Goal: Task Accomplishment & Management: Manage account settings

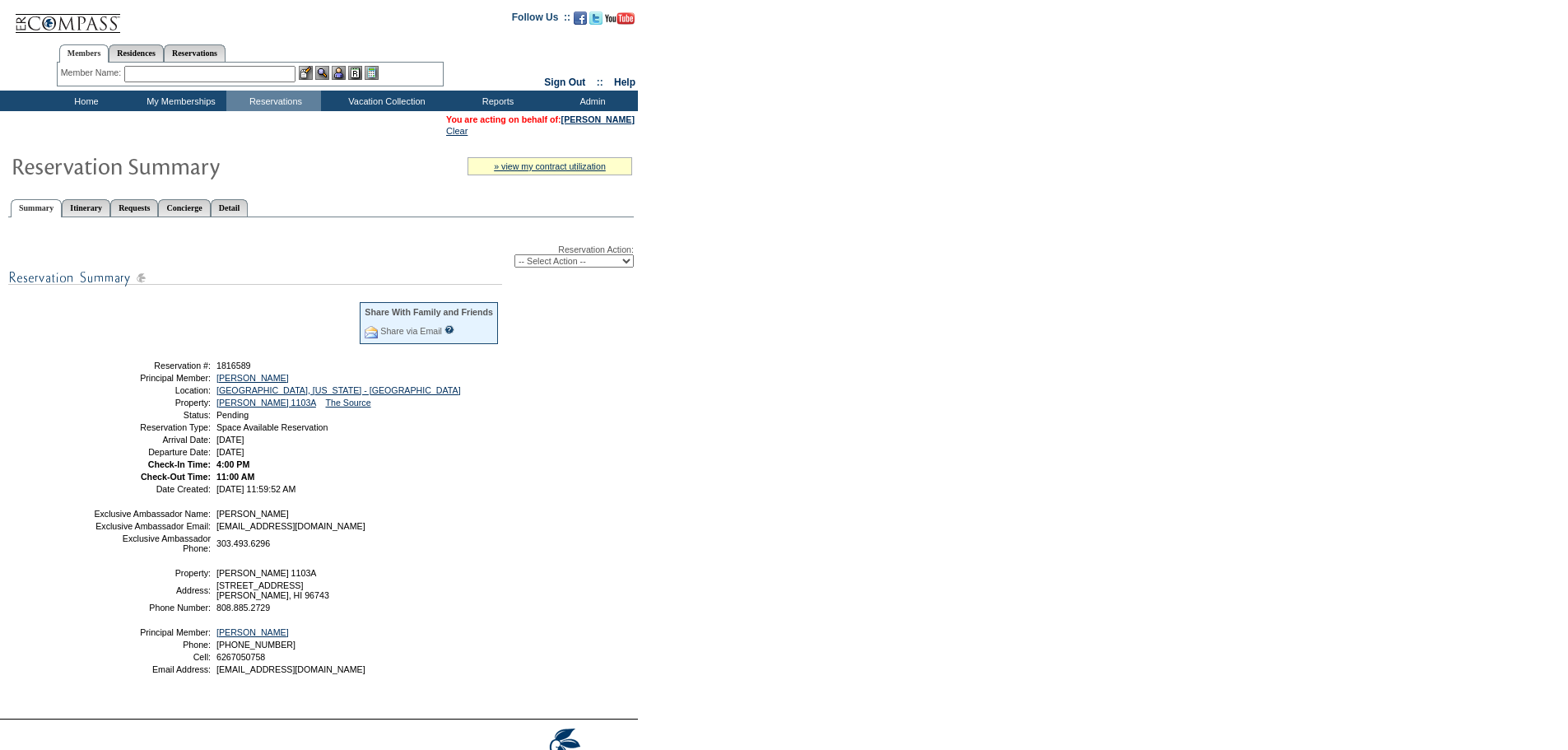
click at [557, 251] on div "Reservation Action: -- Select Action -- Modify Reservation Dates Modify Reserva…" at bounding box center [321, 256] width 625 height 23
click at [555, 265] on select "-- Select Action -- Modify Reservation Dates Modify Reservation Cost Modify Occ…" at bounding box center [574, 260] width 119 height 13
select select "ConfirmRes"
click at [515, 257] on select "-- Select Action -- Modify Reservation Dates Modify Reservation Cost Modify Occ…" at bounding box center [574, 260] width 119 height 13
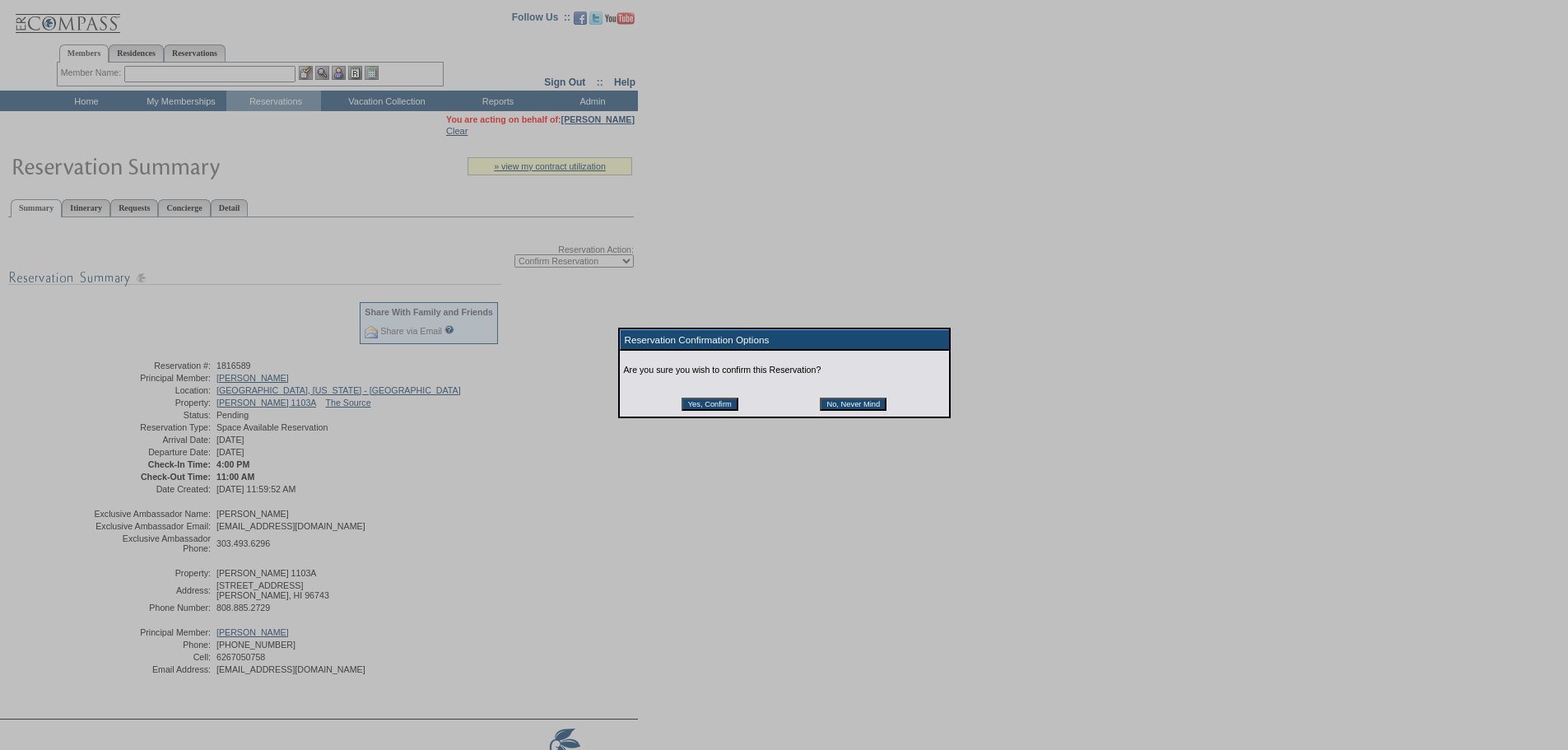
click at [697, 403] on input "Yes, Confirm" at bounding box center [710, 404] width 57 height 13
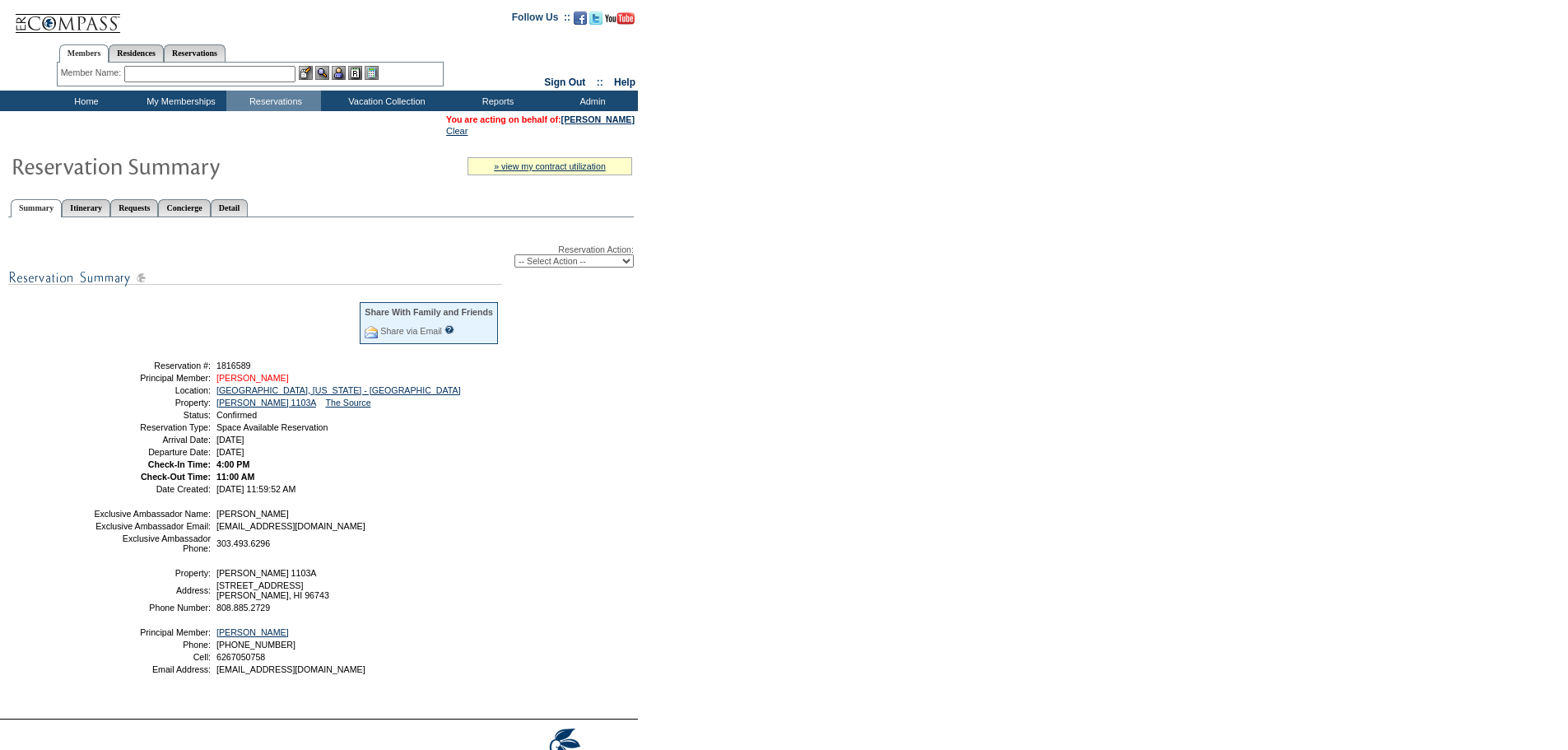
click at [245, 383] on link "[PERSON_NAME]" at bounding box center [252, 378] width 72 height 10
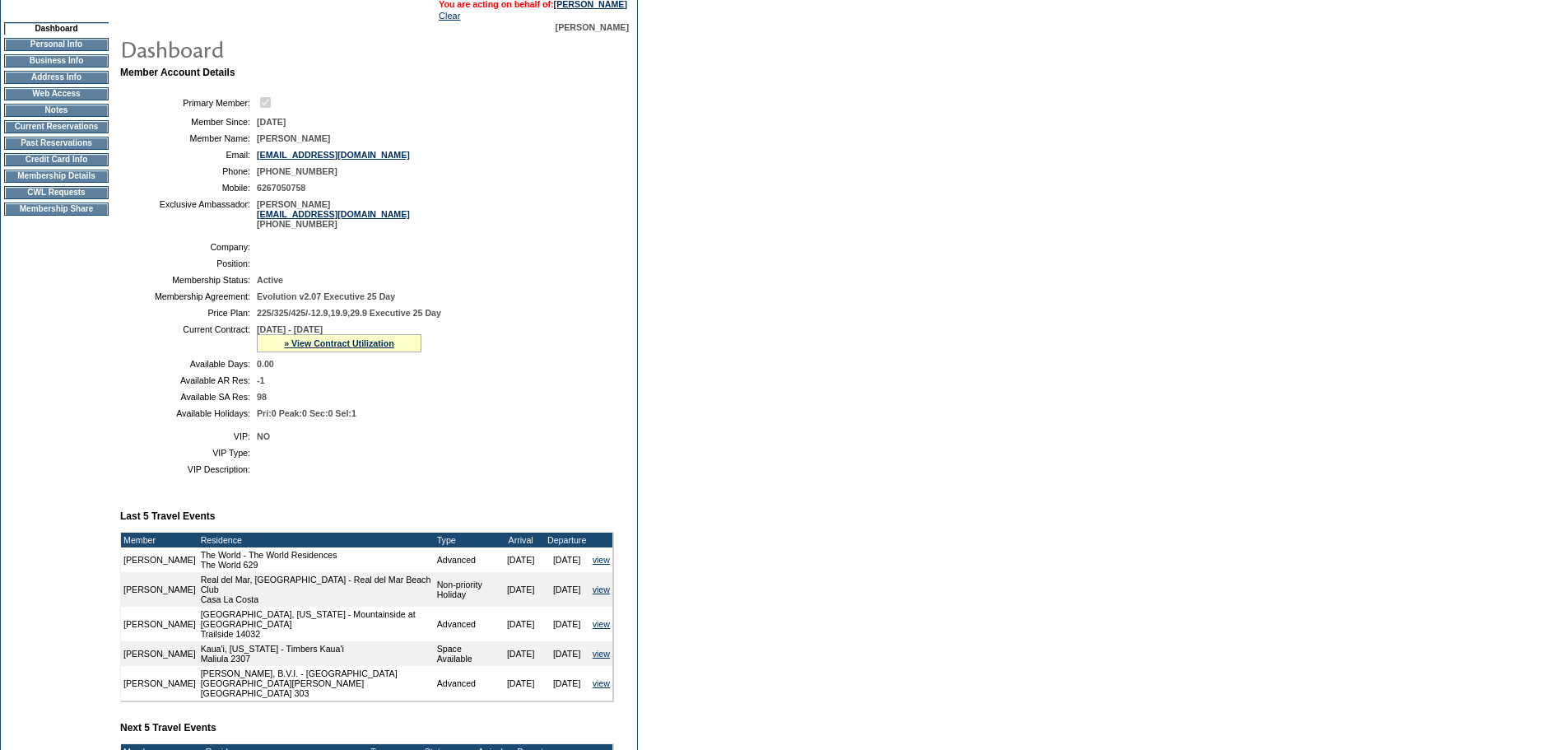
scroll to position [329, 0]
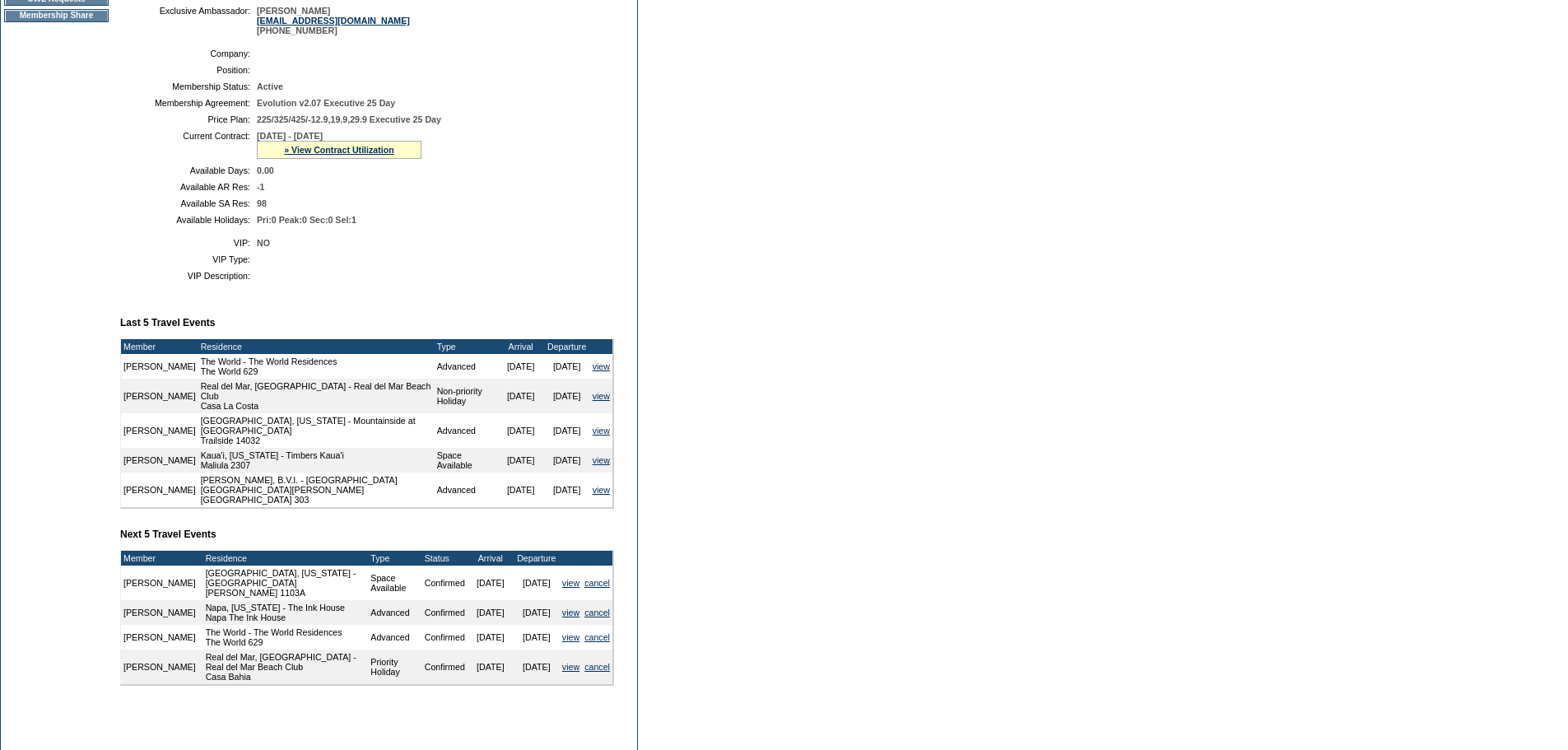
drag, startPoint x: 552, startPoint y: 639, endPoint x: 118, endPoint y: 602, distance: 435.6
click at [118, 602] on table "Member Account Details Primary Member: Member Since: 7/20/2007 Member Name: Joh…" at bounding box center [373, 294] width 510 height 845
copy td "Member Residence Type Status Arrival Departure John McIlvery Kohala Coast, Hawa…"
click at [632, 644] on tr "Dashboard Personal Info Business Info Address Info Web Access Notes Current Res…" at bounding box center [319, 286] width 637 height 915
click at [659, 658] on form "Follow Us ::" at bounding box center [784, 255] width 1568 height 1168
